Goal: Find specific page/section: Find specific page/section

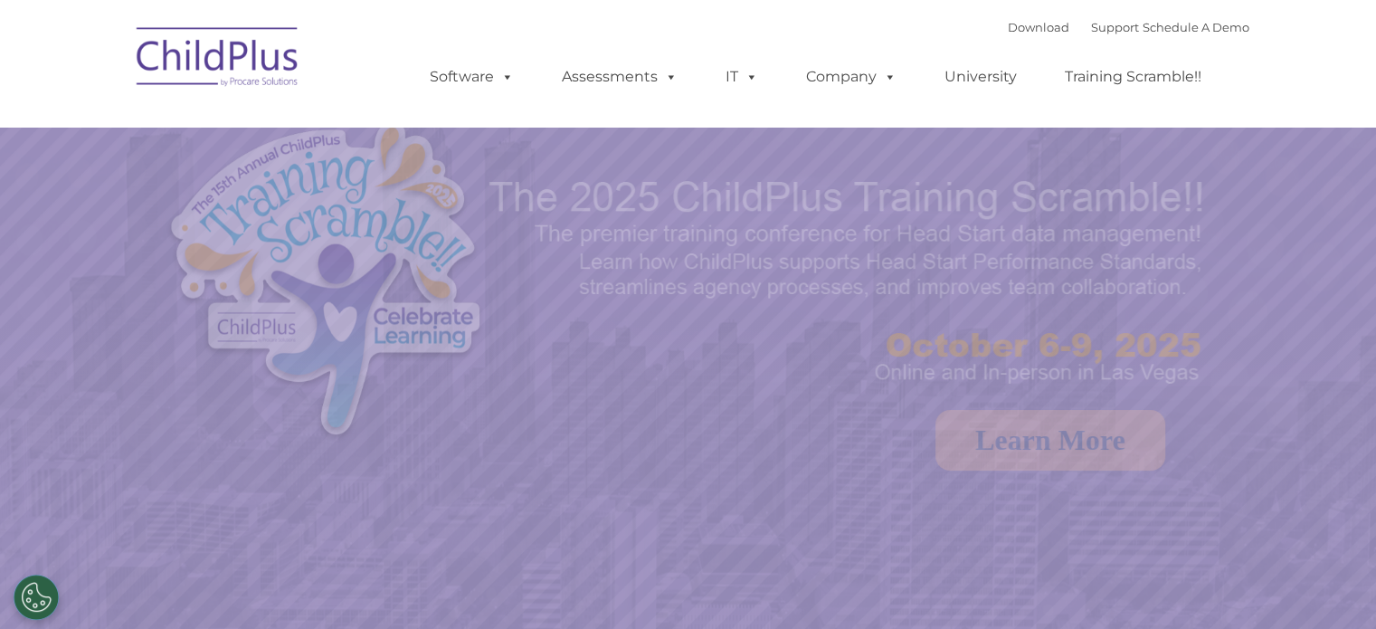
select select "MEDIUM"
